Goal: Information Seeking & Learning: Learn about a topic

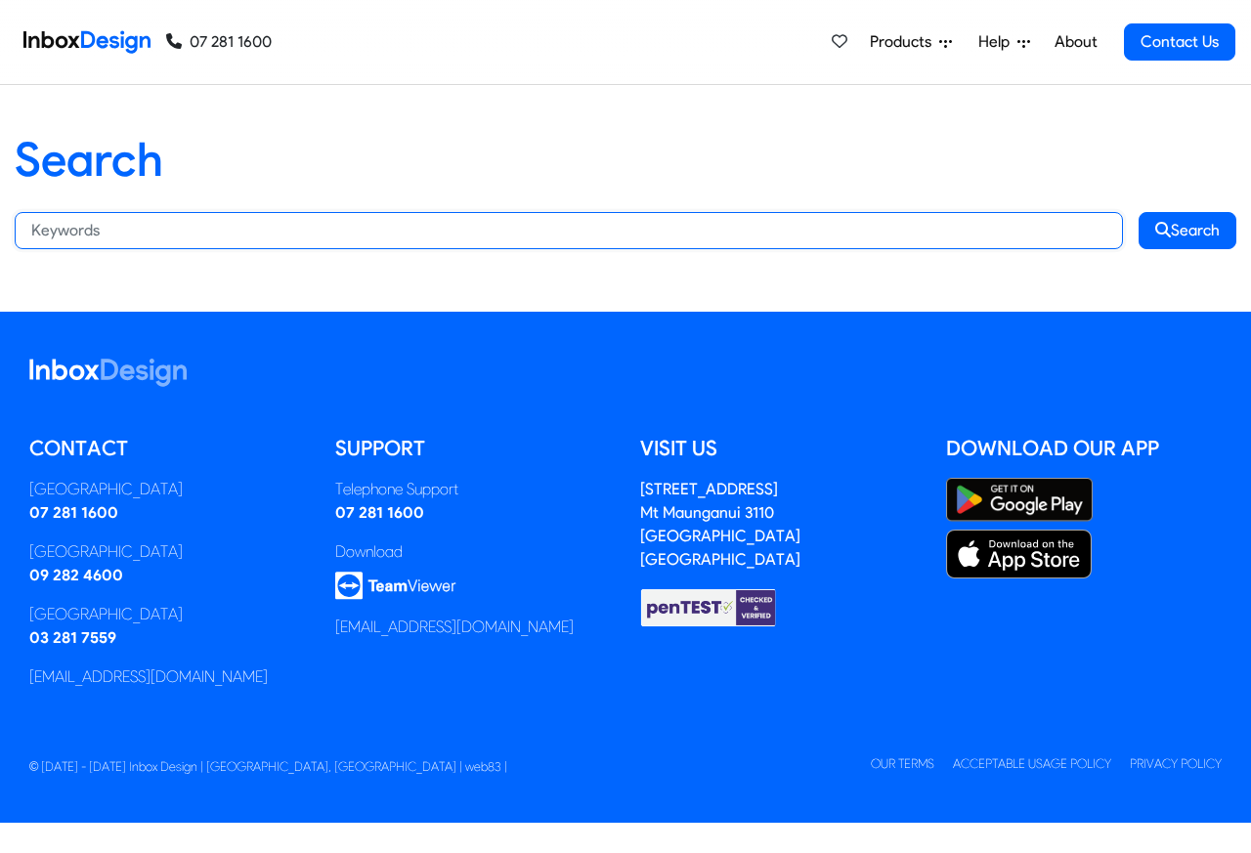
click at [256, 228] on input "Search:" at bounding box center [569, 230] width 1108 height 37
paste input "bespoke"
type input "bespoke"
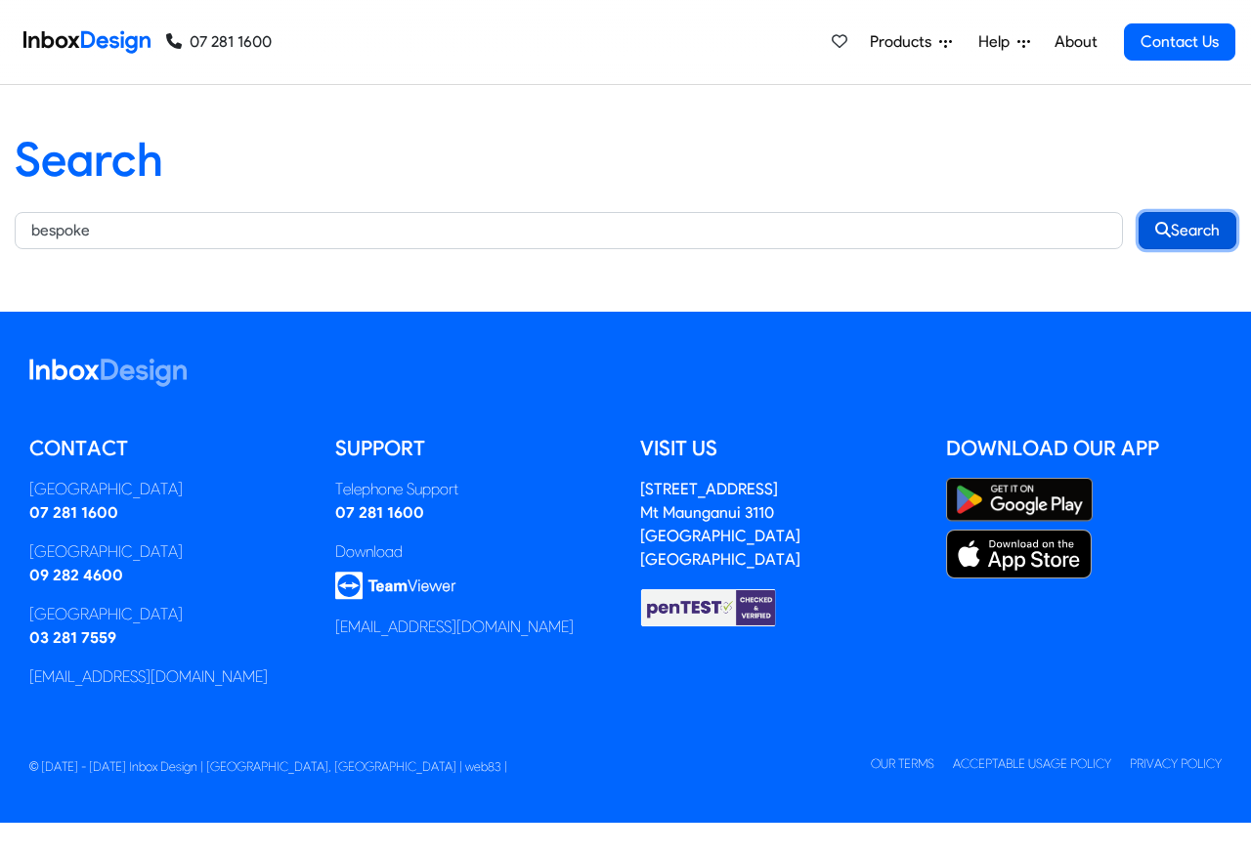
click at [1186, 230] on button "Search" at bounding box center [1188, 230] width 98 height 37
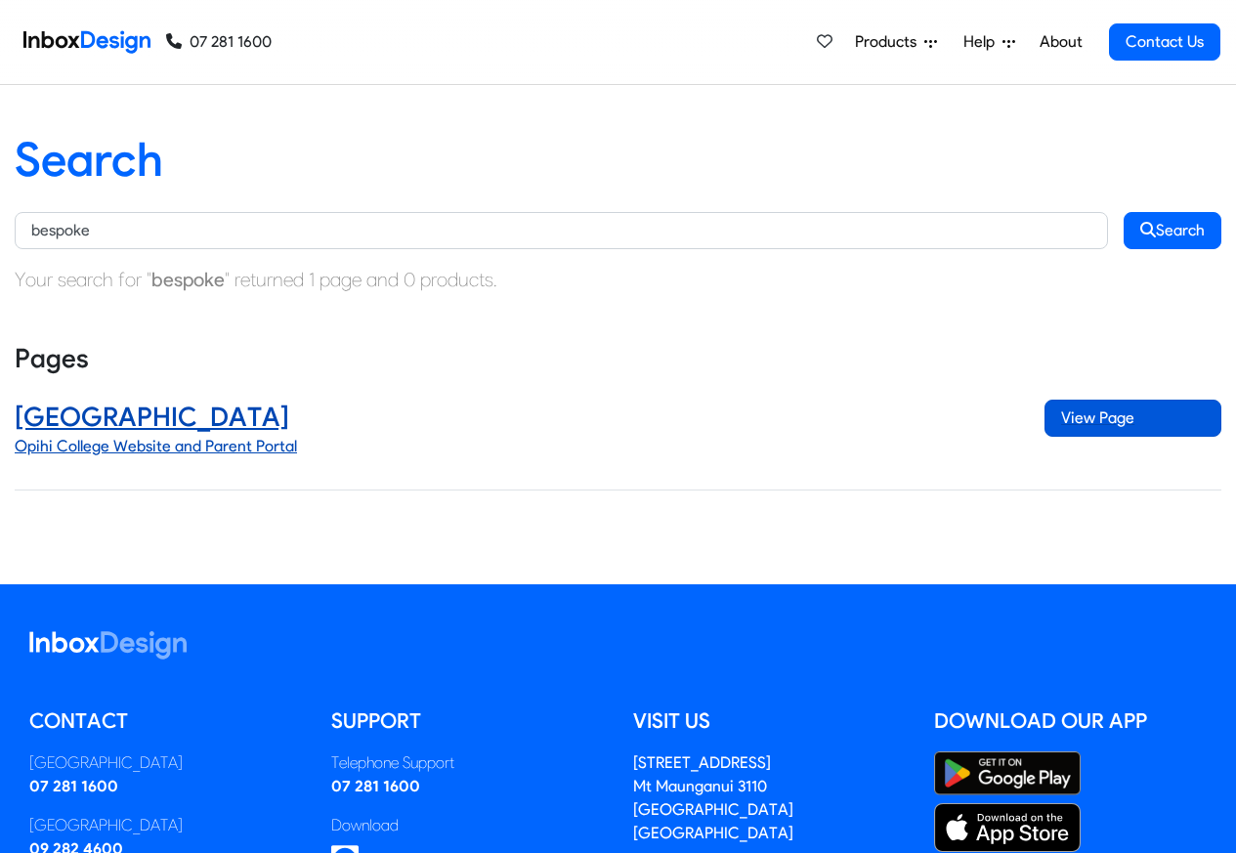
click at [1130, 420] on span "View Page" at bounding box center [1133, 418] width 177 height 37
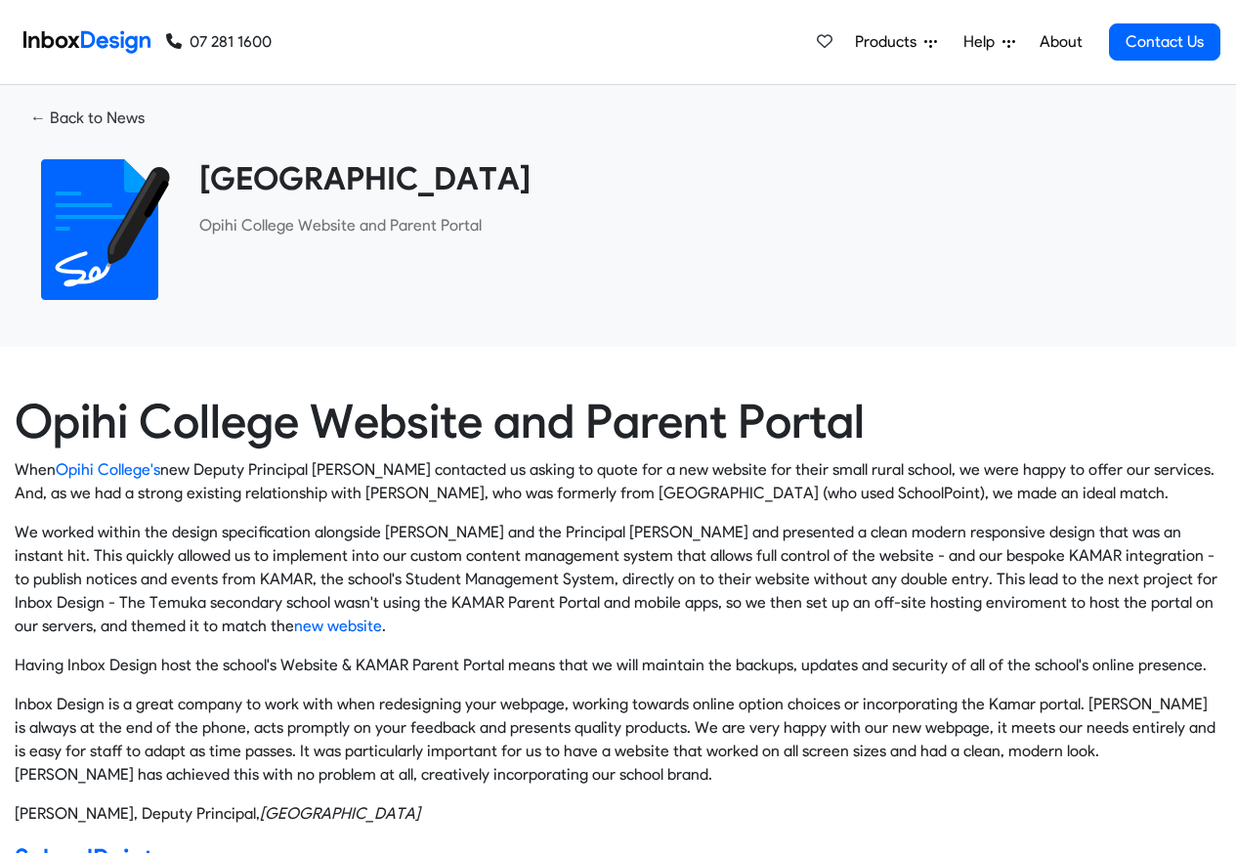
click at [96, 42] on img at bounding box center [86, 41] width 127 height 39
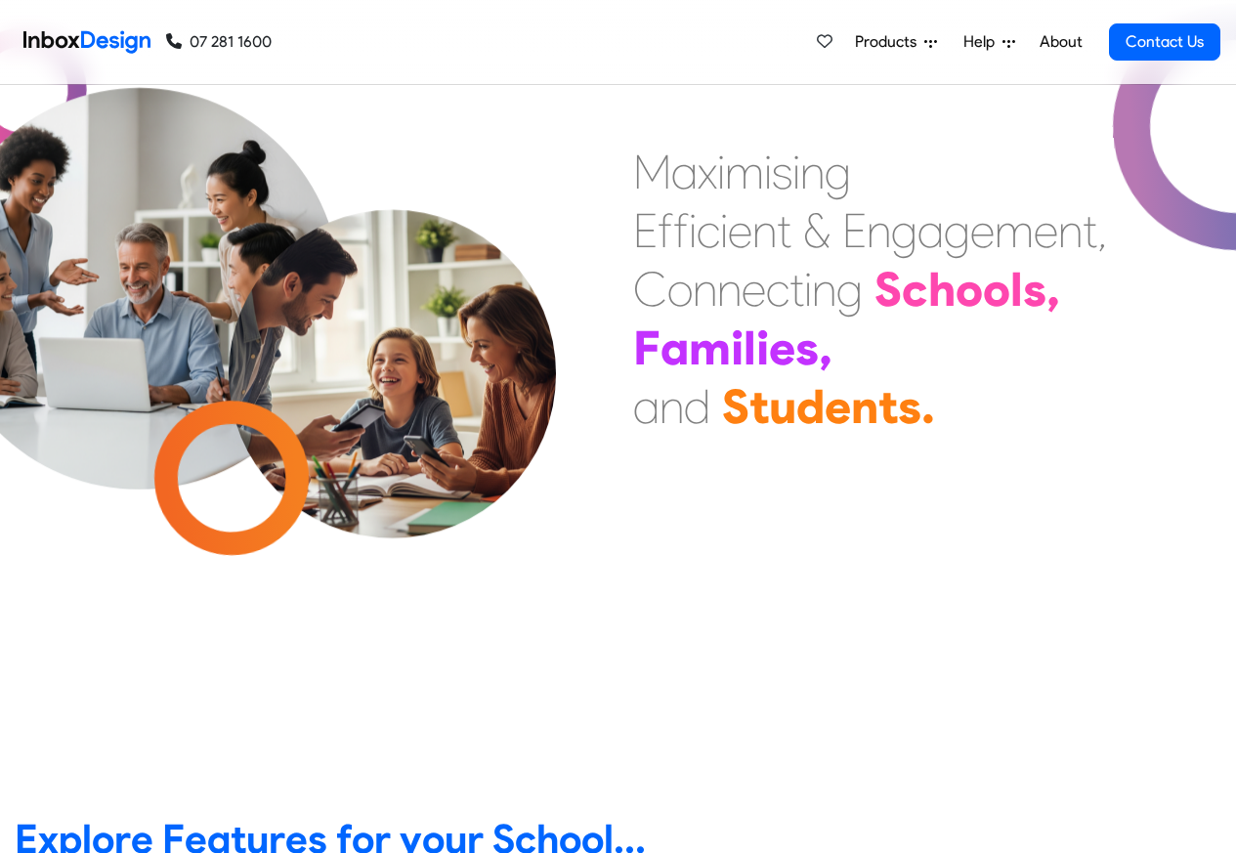
scroll to position [586, 0]
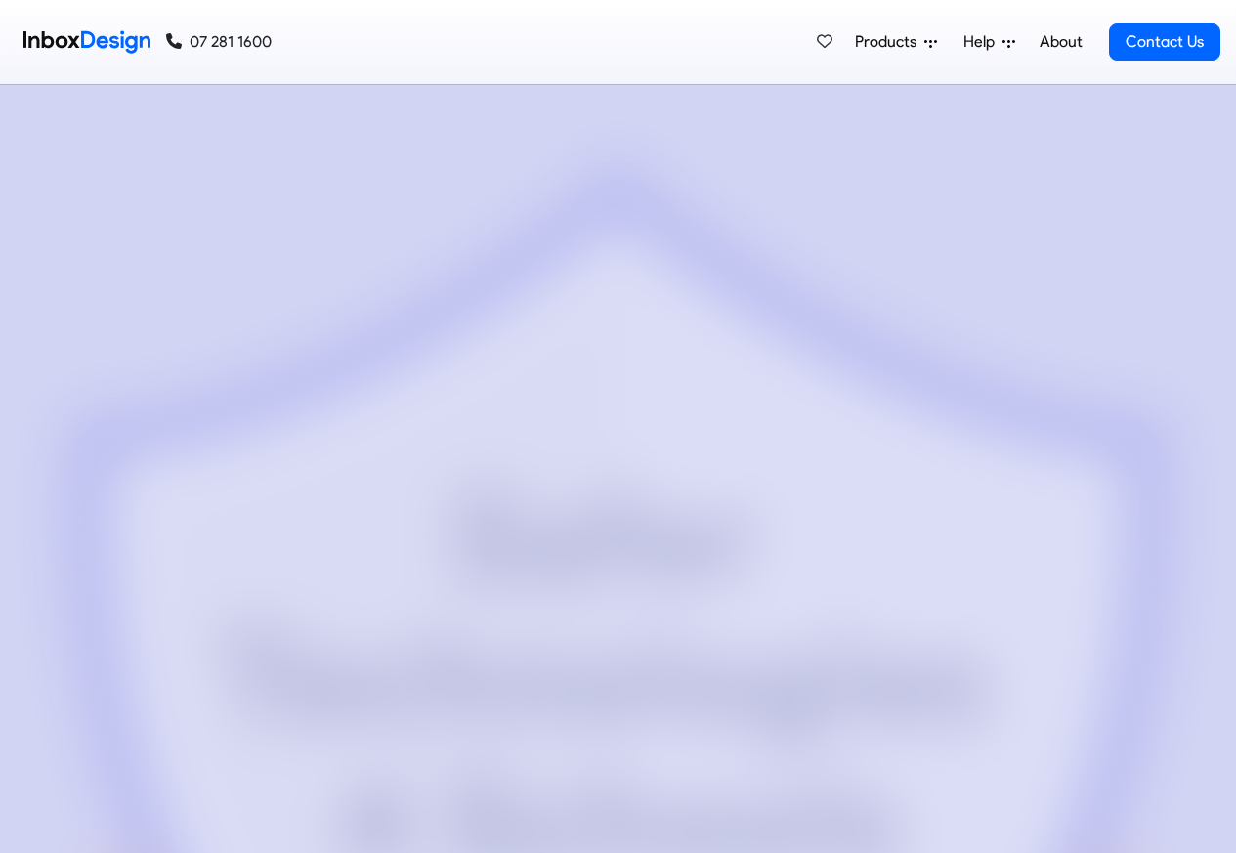
checkbox input "true"
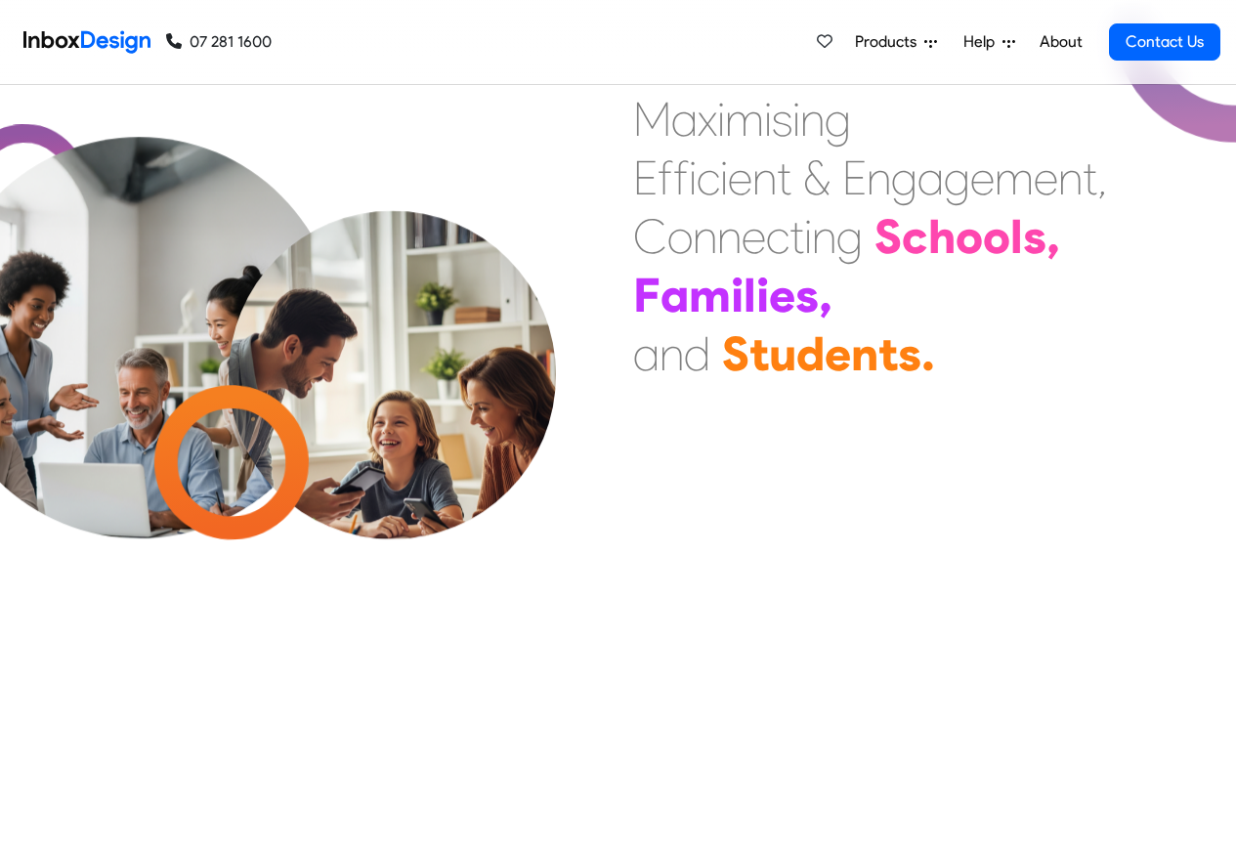
checkbox input "true"
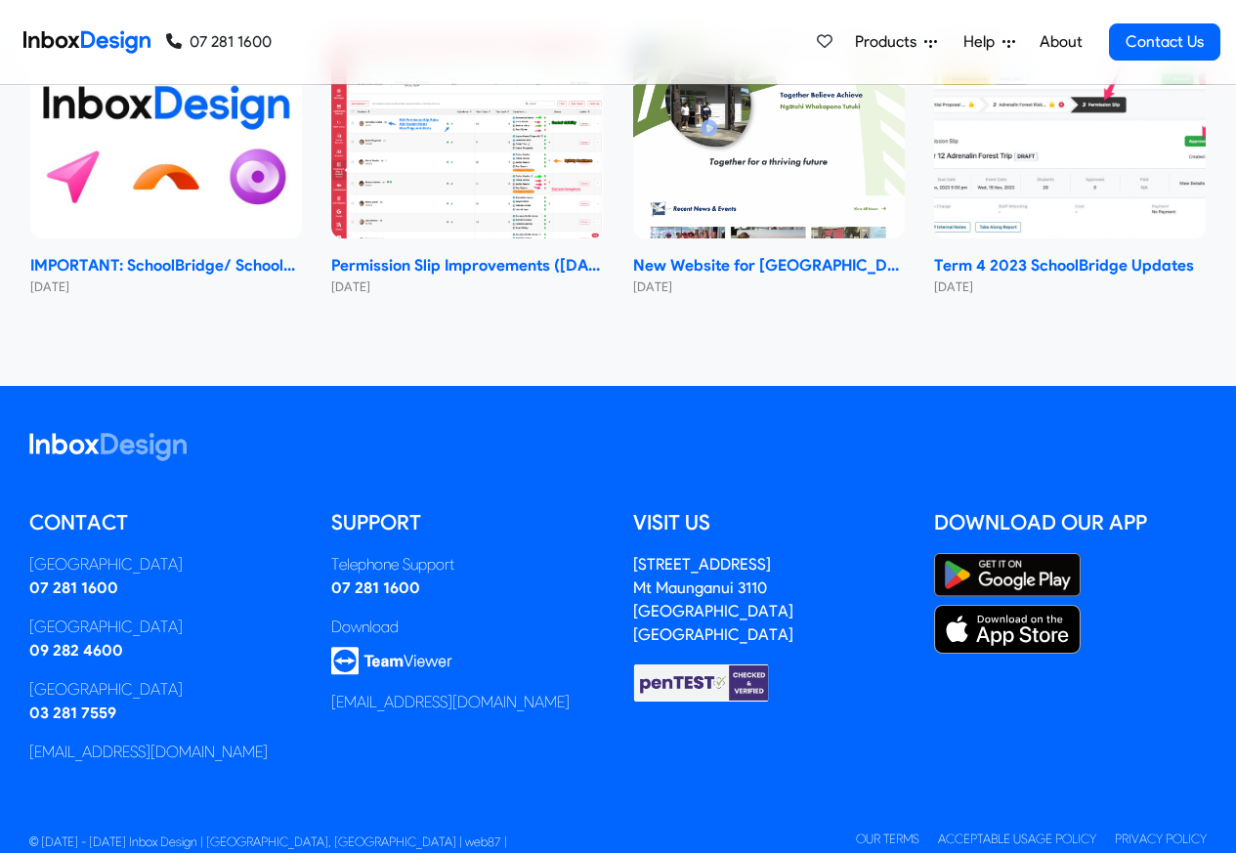
checkbox input "true"
